Goal: Transaction & Acquisition: Download file/media

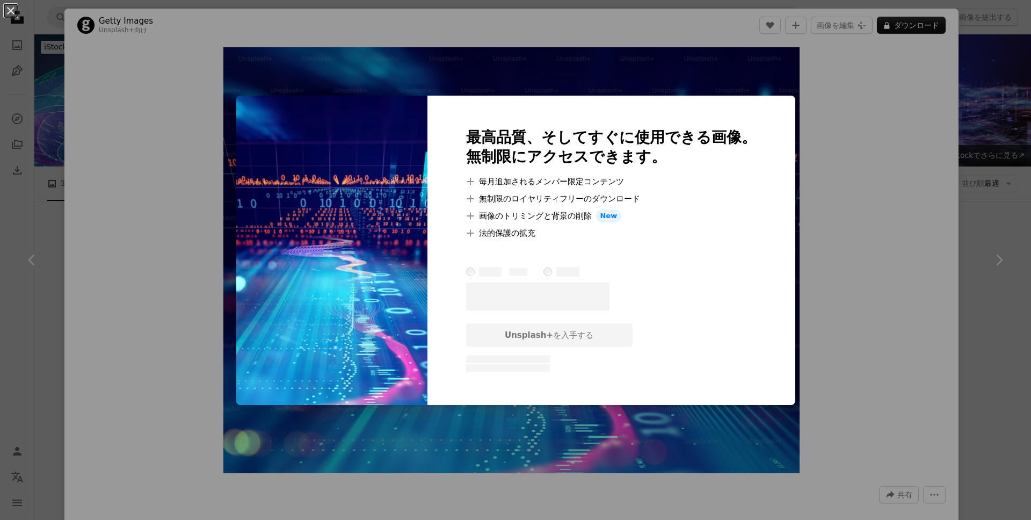
scroll to position [430, 0]
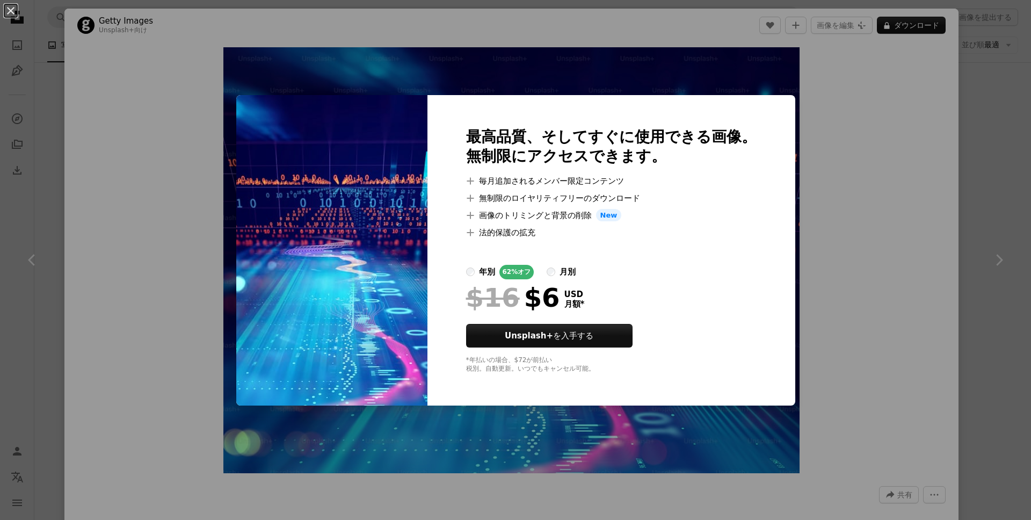
click at [48, 172] on div "An X shape 最高品質、そしてすぐに使用できる画像。 無制限にアクセスできます。 A plus sign 毎月追加されるメンバー限定コンテンツ A p…" at bounding box center [515, 260] width 1031 height 520
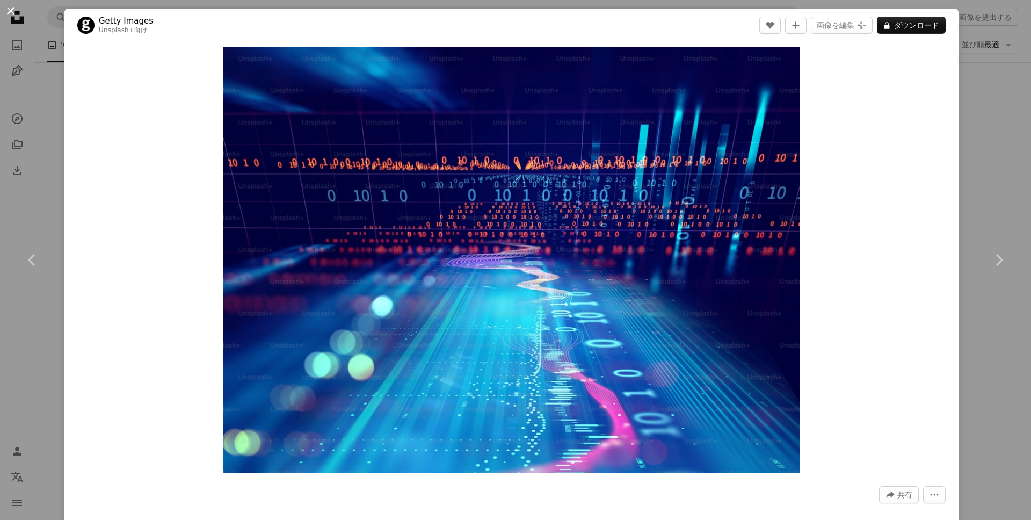
click at [11, 14] on button "An X shape" at bounding box center [10, 10] width 13 height 13
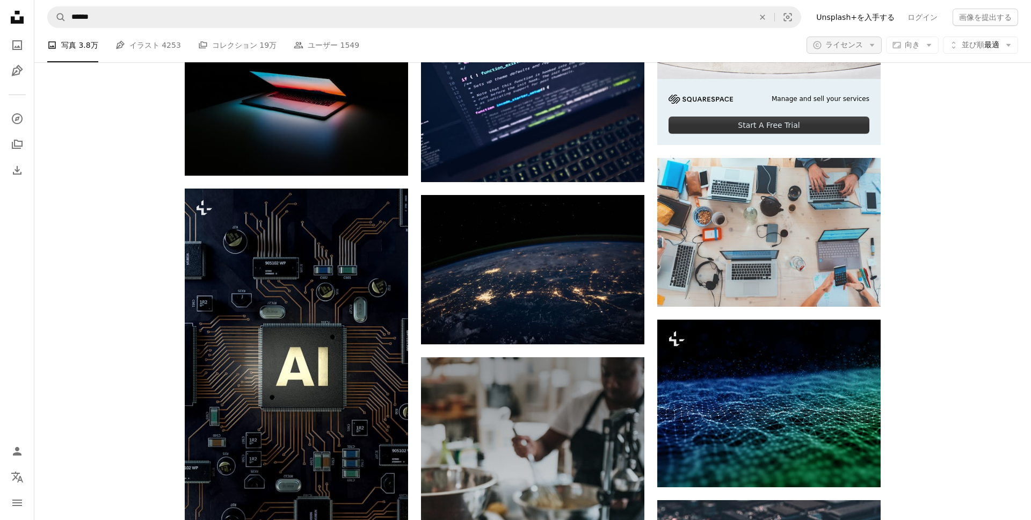
click at [849, 43] on span "ライセンス" at bounding box center [844, 44] width 38 height 9
click at [854, 128] on span "無料" at bounding box center [860, 131] width 65 height 11
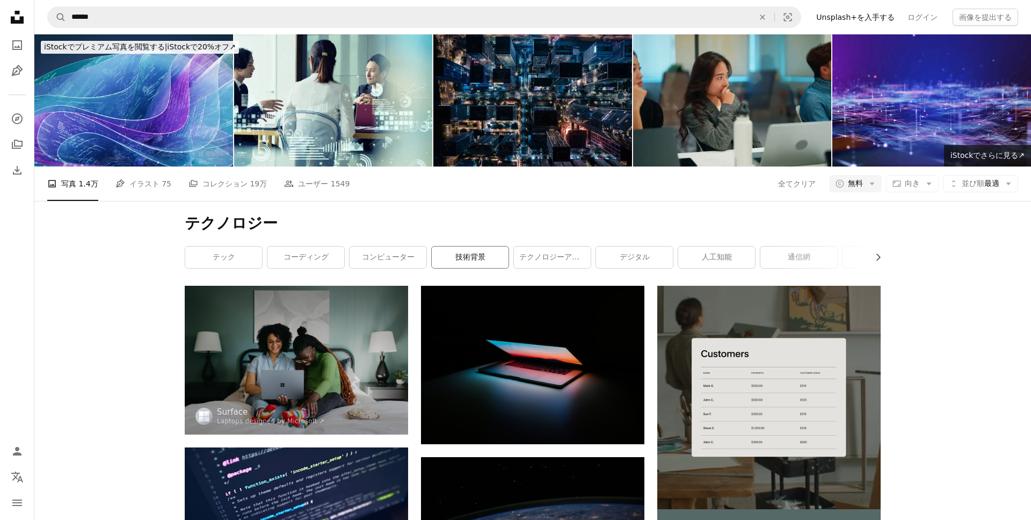
click at [455, 246] on link "技術背景" at bounding box center [470, 256] width 77 height 21
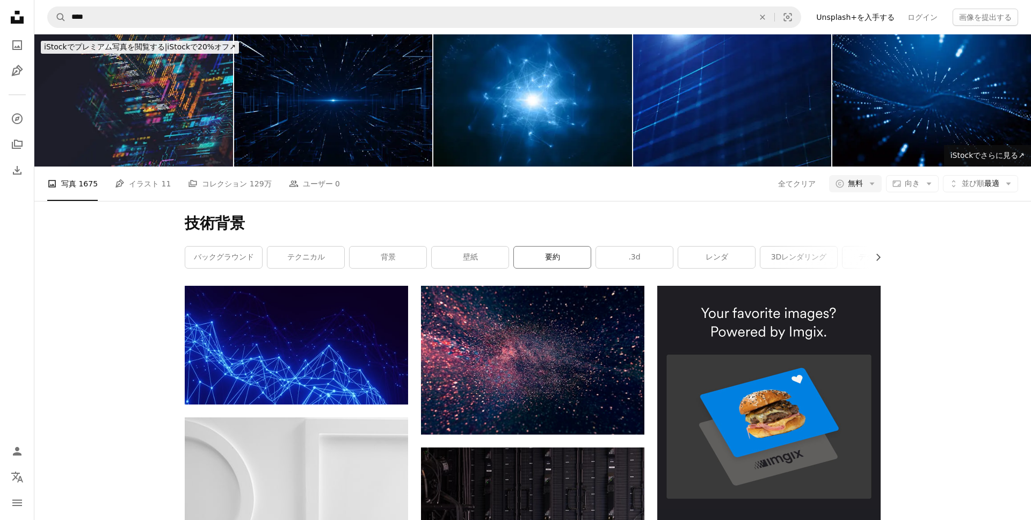
click at [535, 246] on link "要約" at bounding box center [552, 256] width 77 height 21
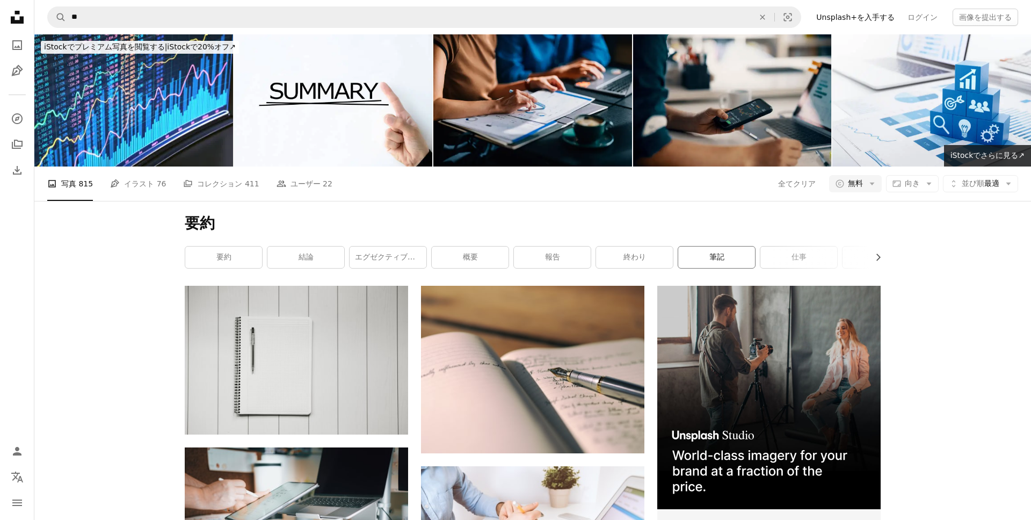
click at [697, 246] on link "筆記" at bounding box center [716, 256] width 77 height 21
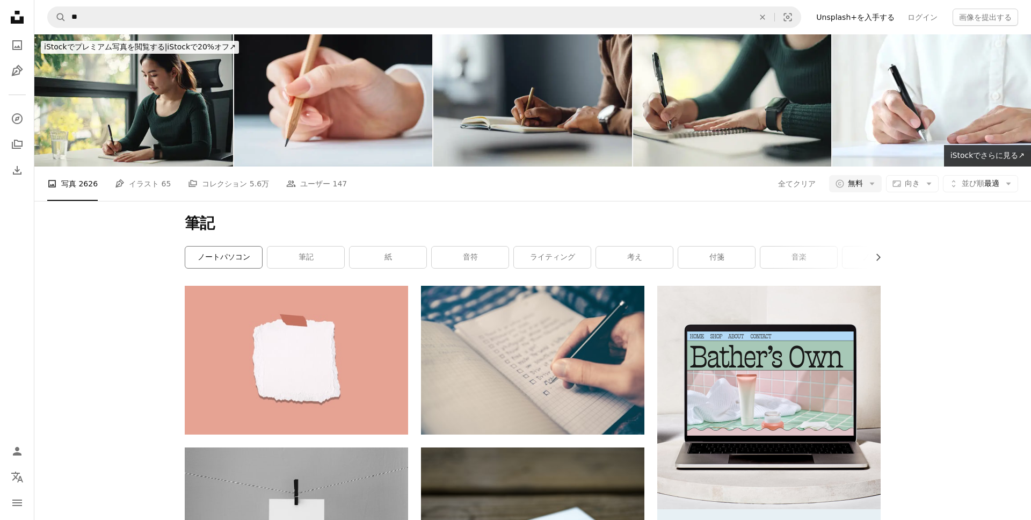
click at [218, 246] on link "ノートパソコン" at bounding box center [223, 256] width 77 height 21
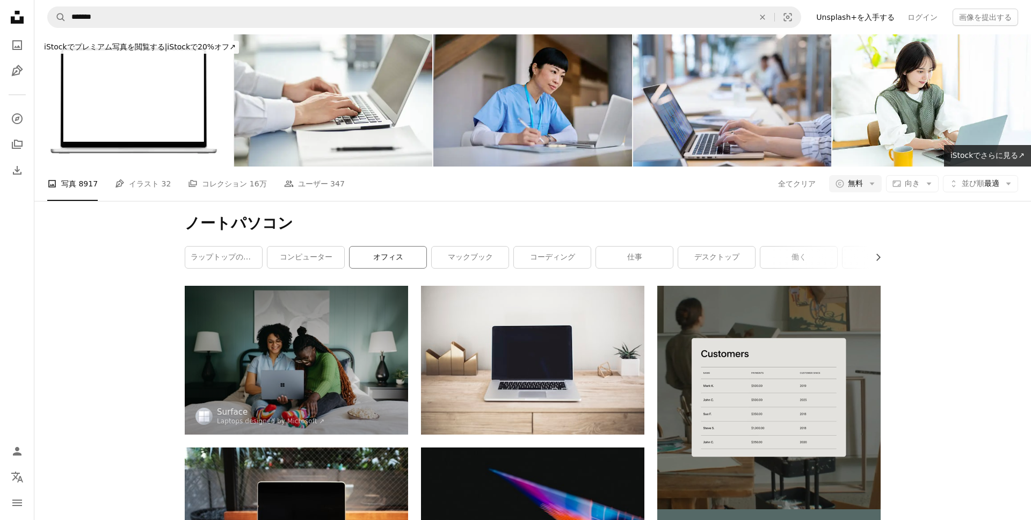
click at [392, 246] on link "オフィス" at bounding box center [387, 256] width 77 height 21
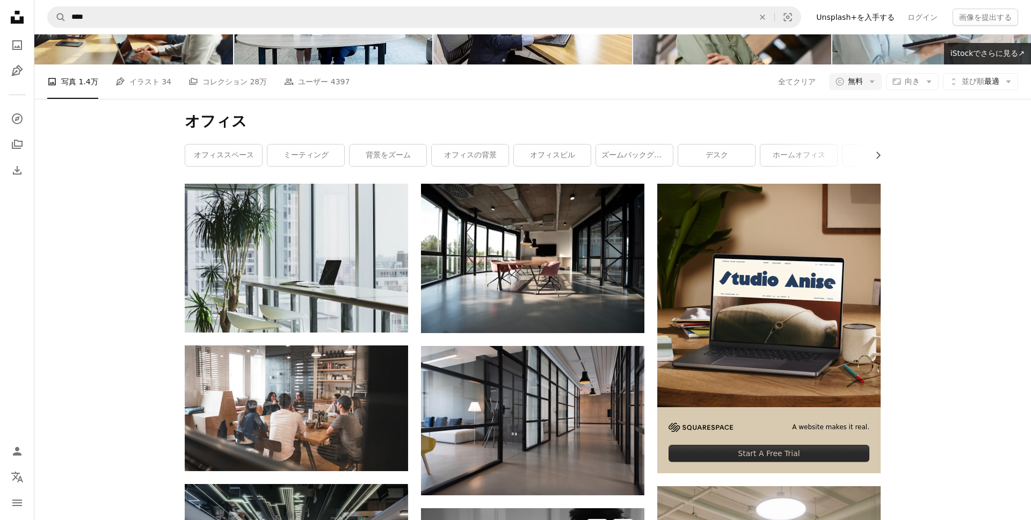
scroll to position [99, 0]
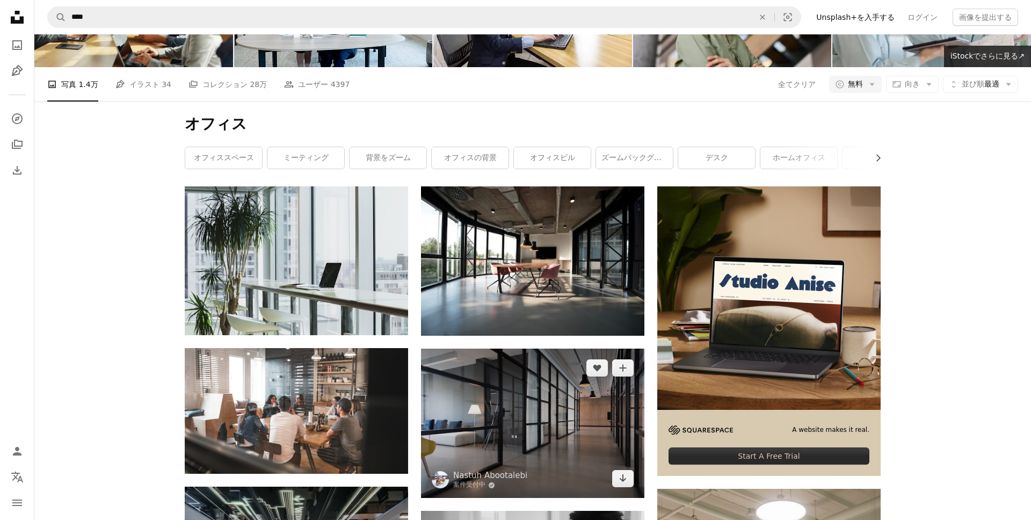
click at [496, 348] on img at bounding box center [532, 422] width 223 height 149
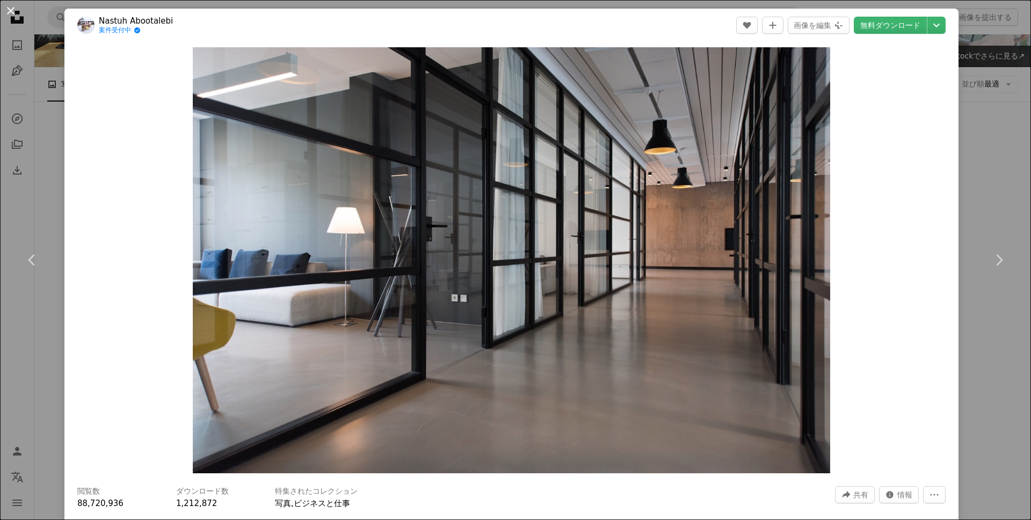
click at [11, 7] on button "An X shape" at bounding box center [10, 10] width 13 height 13
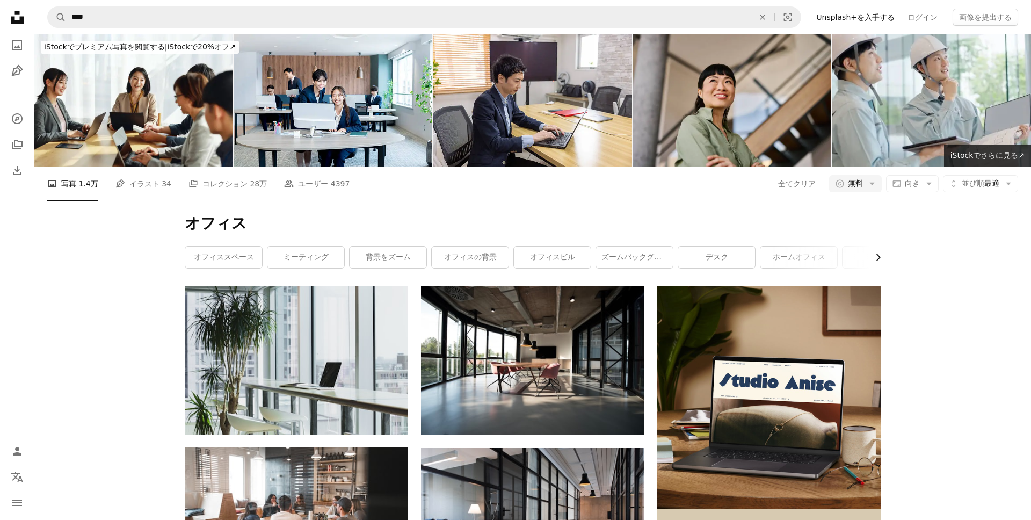
click at [874, 252] on icon "Chevron right" at bounding box center [877, 257] width 11 height 11
click at [651, 246] on link "ホームオフィス" at bounding box center [637, 256] width 77 height 21
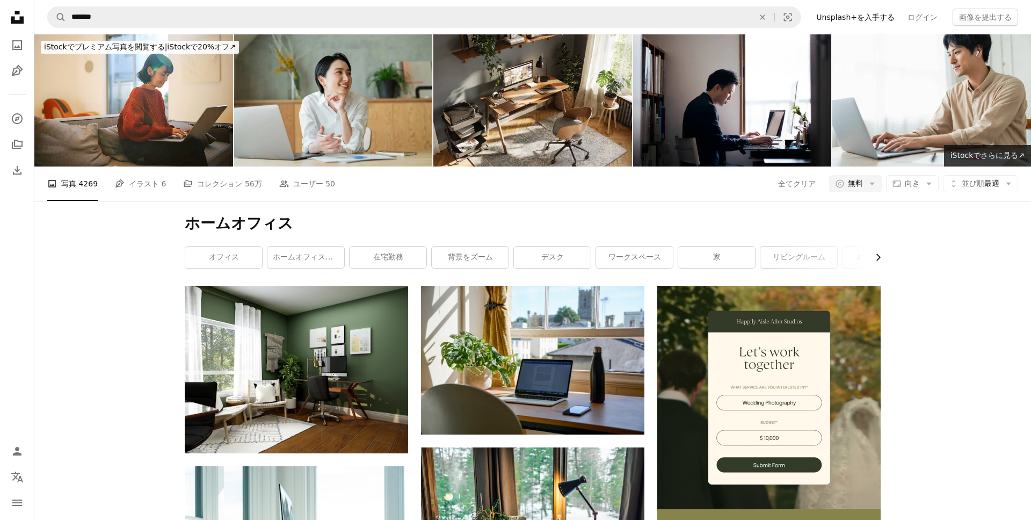
click at [878, 252] on icon "Chevron right" at bounding box center [877, 257] width 11 height 11
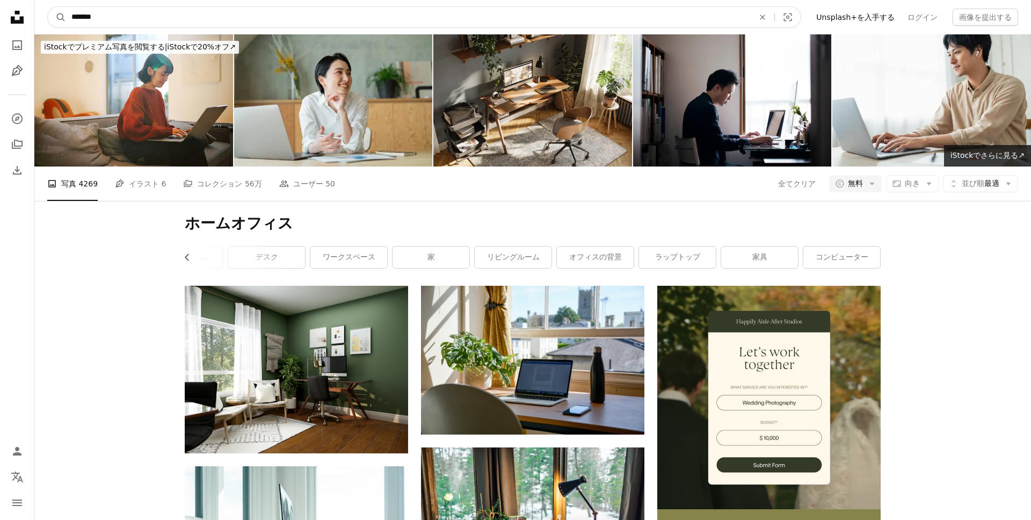
click at [275, 19] on input "*******" at bounding box center [408, 17] width 684 height 20
type input "**********"
click button "A magnifying glass" at bounding box center [57, 17] width 18 height 20
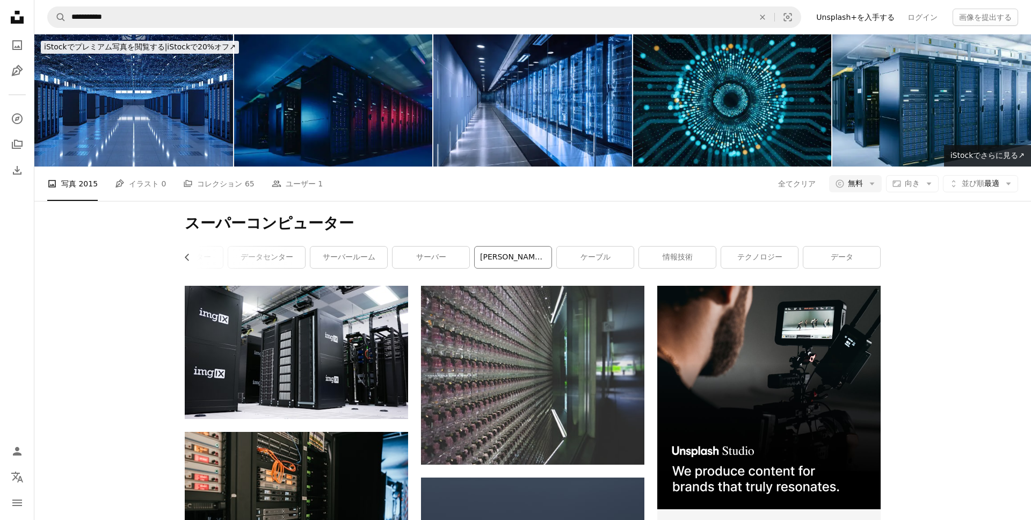
click at [509, 246] on link "[PERSON_NAME]コンピュータ" at bounding box center [513, 256] width 77 height 21
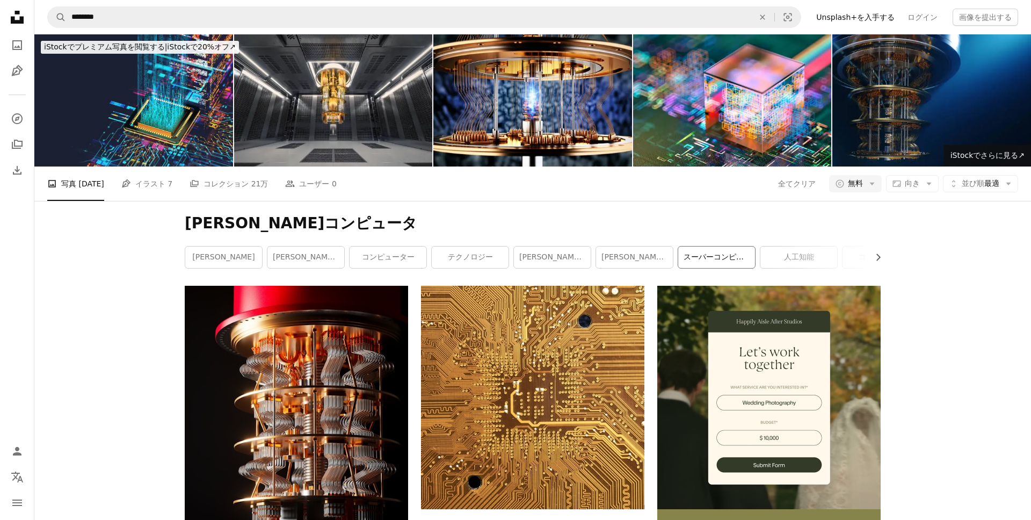
click at [714, 246] on link "スーパーコンピュータ" at bounding box center [716, 256] width 77 height 21
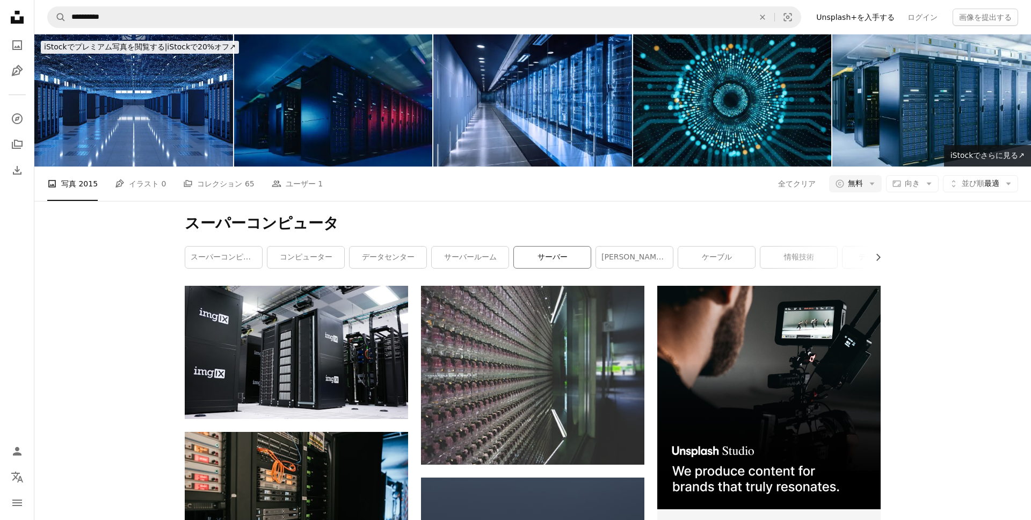
click at [546, 246] on link "サーバー" at bounding box center [552, 256] width 77 height 21
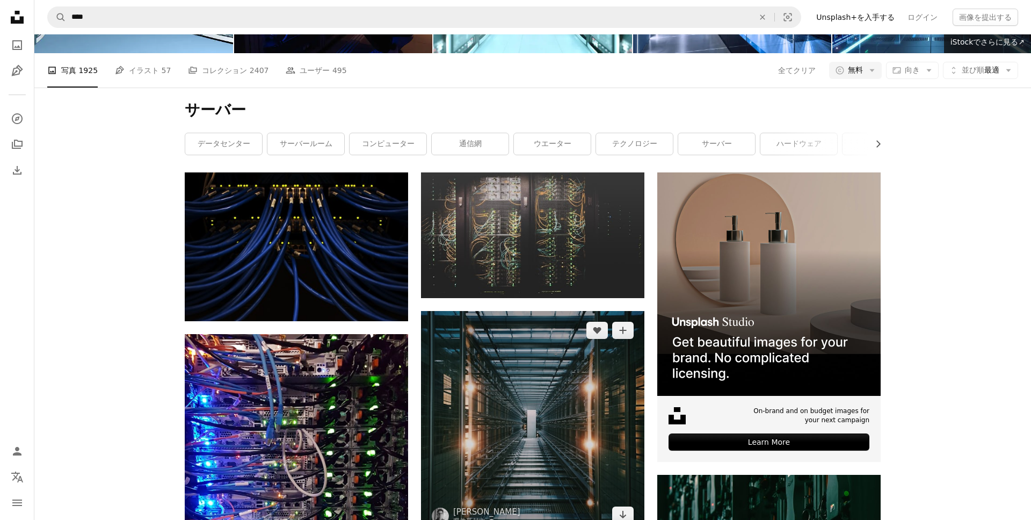
scroll to position [114, 0]
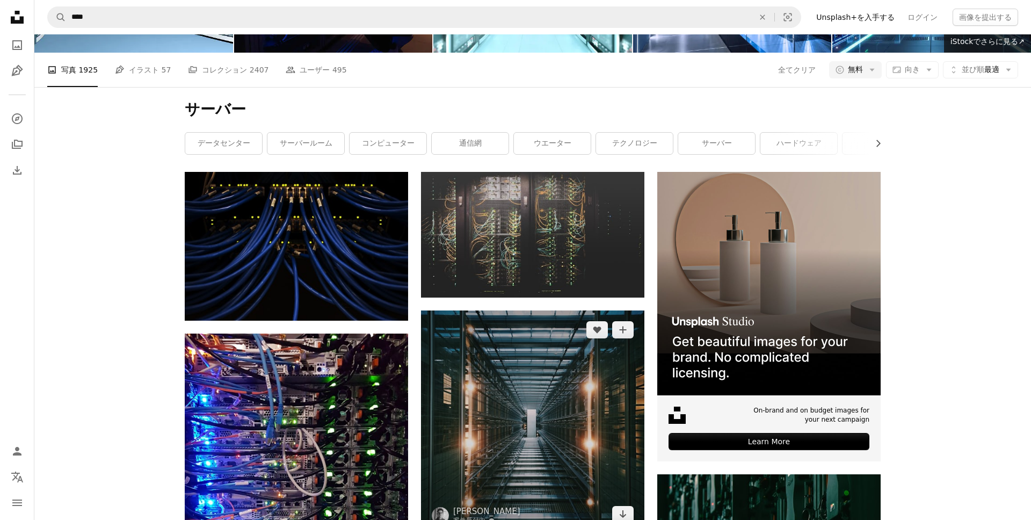
click at [601, 310] on img at bounding box center [532, 421] width 223 height 223
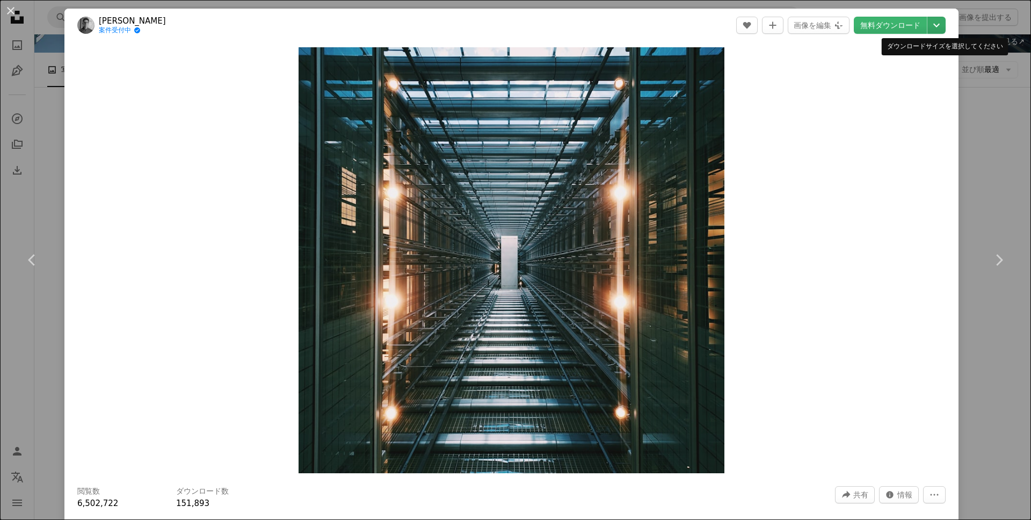
click at [943, 20] on icon "Chevron down" at bounding box center [936, 25] width 17 height 13
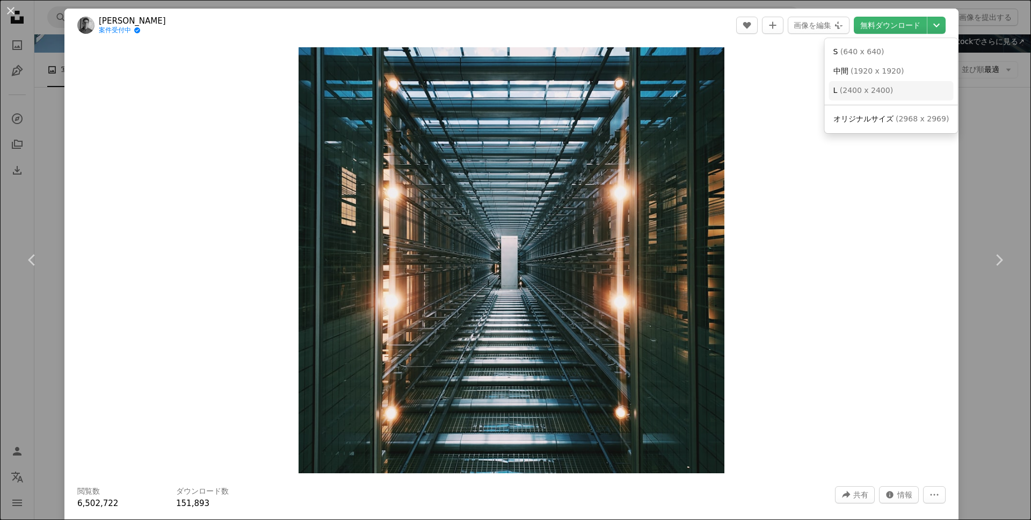
click at [925, 94] on link "L ( 2400 x 2400 )" at bounding box center [891, 90] width 125 height 19
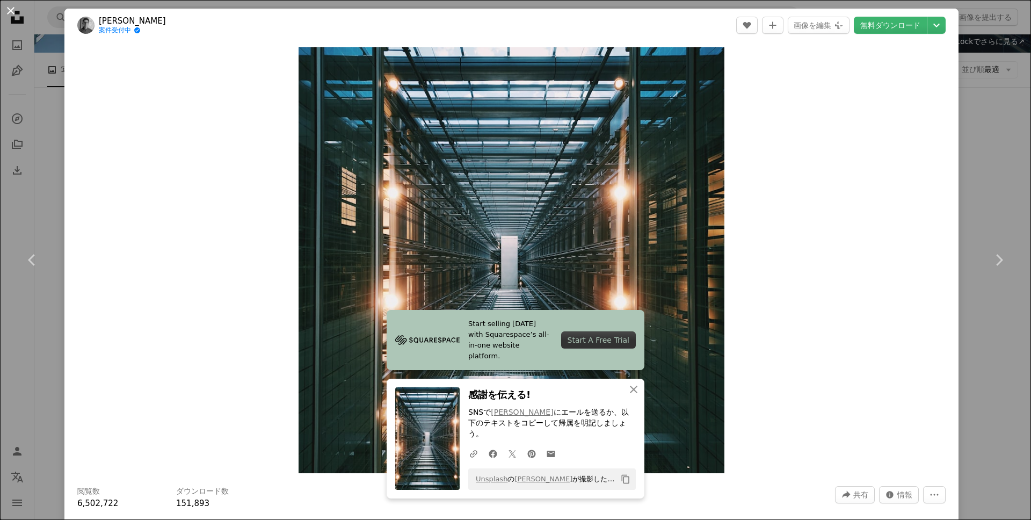
click at [9, 10] on button "An X shape" at bounding box center [10, 10] width 13 height 13
